Goal: Task Accomplishment & Management: Manage account settings

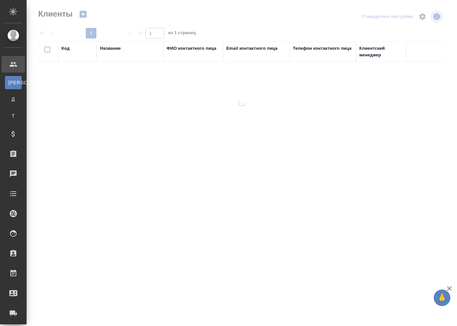
select select "RU"
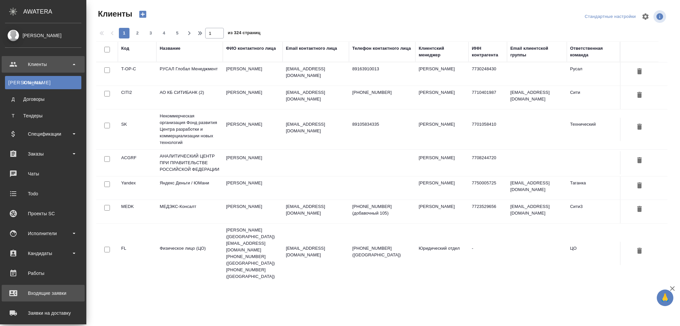
scroll to position [106, 0]
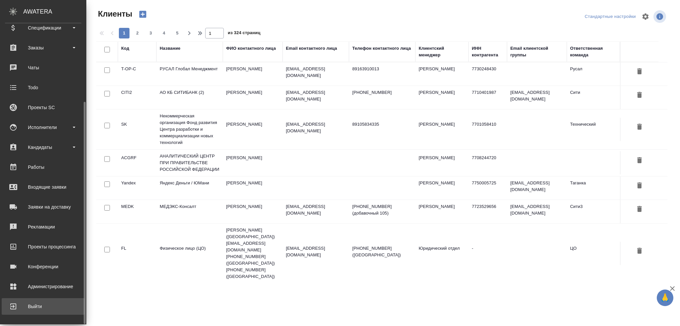
click at [46, 299] on link "Выйти" at bounding box center [43, 306] width 83 height 17
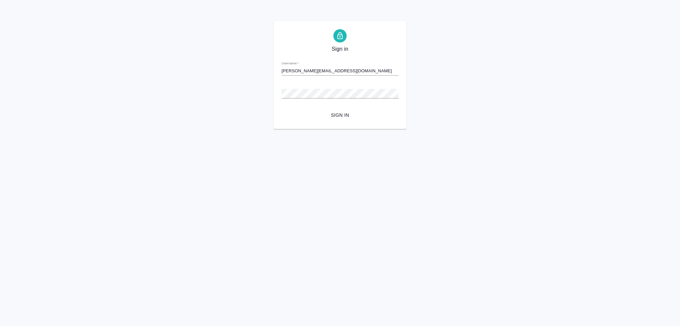
type input "[PERSON_NAME][EMAIL_ADDRESS][DOMAIN_NAME]"
click at [338, 112] on span "Sign in" at bounding box center [340, 115] width 106 height 8
